Goal: Information Seeking & Learning: Learn about a topic

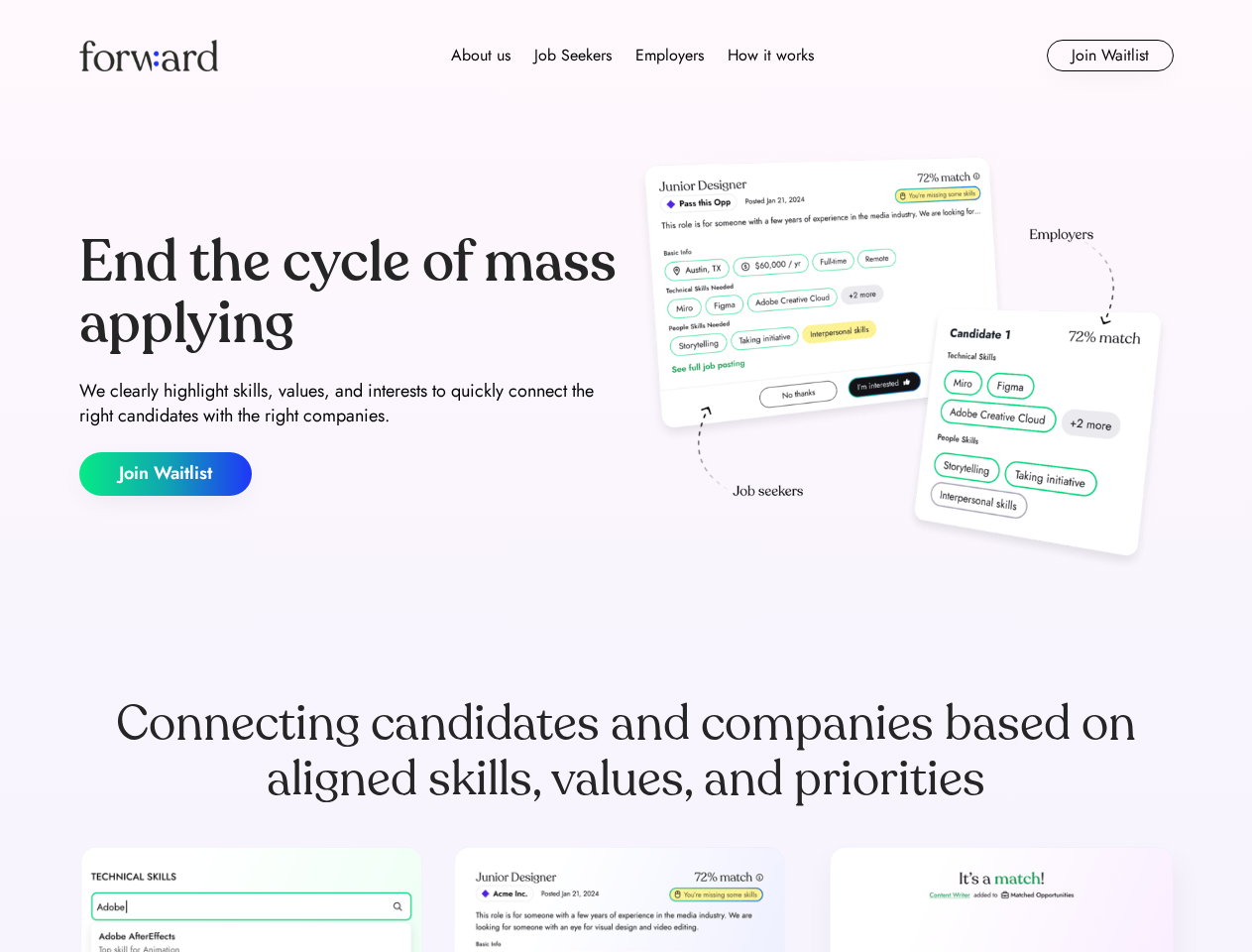
click at [626, 476] on div "End the cycle of mass applying We clearly highlight skills, values, and interes…" at bounding box center [626, 364] width 1095 height 426
click at [627, 56] on div "About us Job Seekers Employers How it works" at bounding box center [632, 56] width 781 height 24
click at [149, 56] on img at bounding box center [148, 56] width 139 height 32
click at [633, 56] on div "About us Job Seekers Employers How it works" at bounding box center [632, 56] width 781 height 24
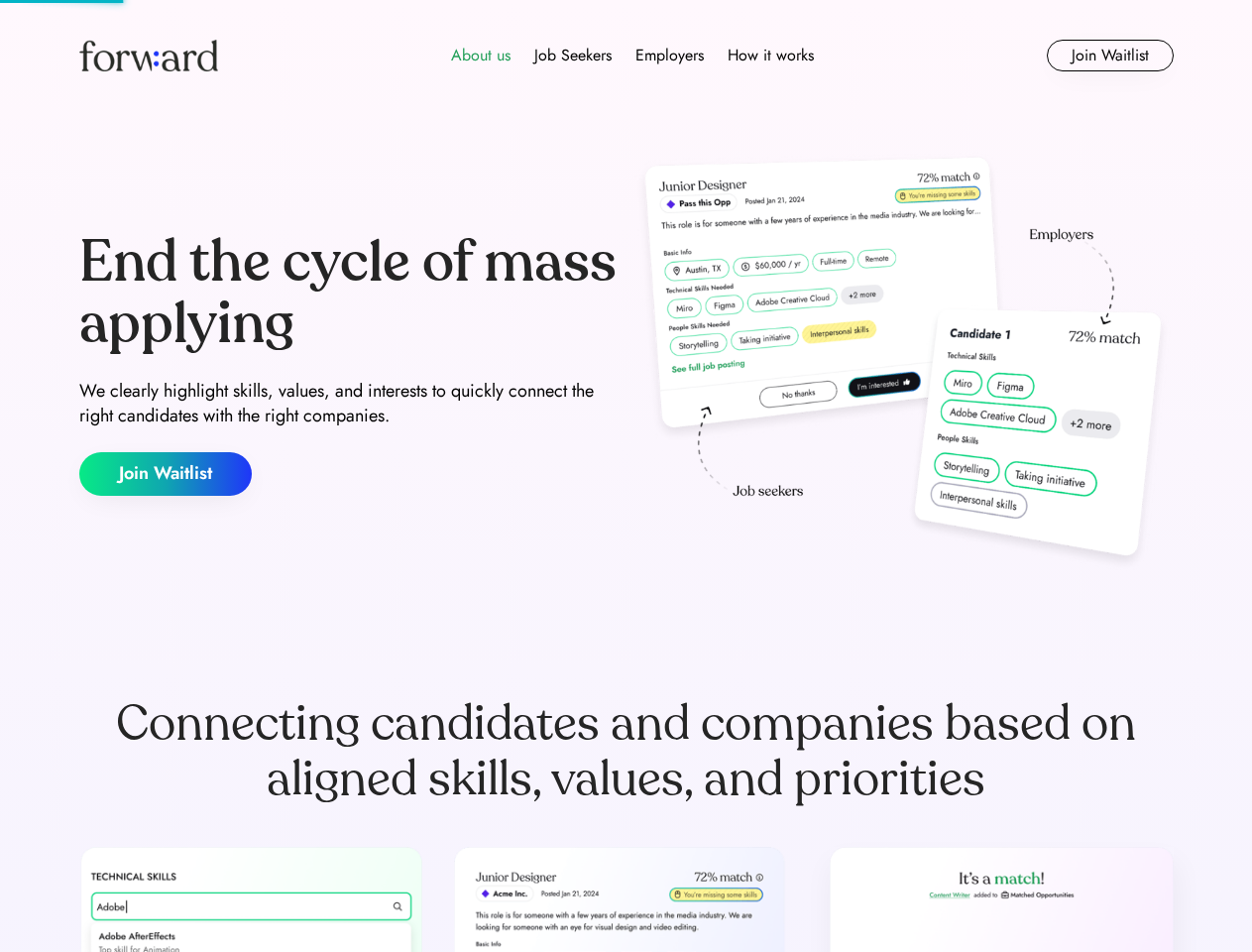
click at [481, 56] on div "About us" at bounding box center [480, 56] width 59 height 24
click at [573, 56] on div "Job Seekers" at bounding box center [572, 56] width 77 height 24
click at [669, 56] on div "Employers" at bounding box center [670, 56] width 68 height 24
click at [770, 56] on div "How it works" at bounding box center [771, 56] width 86 height 24
click at [1110, 56] on button "Join Waitlist" at bounding box center [1110, 56] width 127 height 32
